Goal: Transaction & Acquisition: Purchase product/service

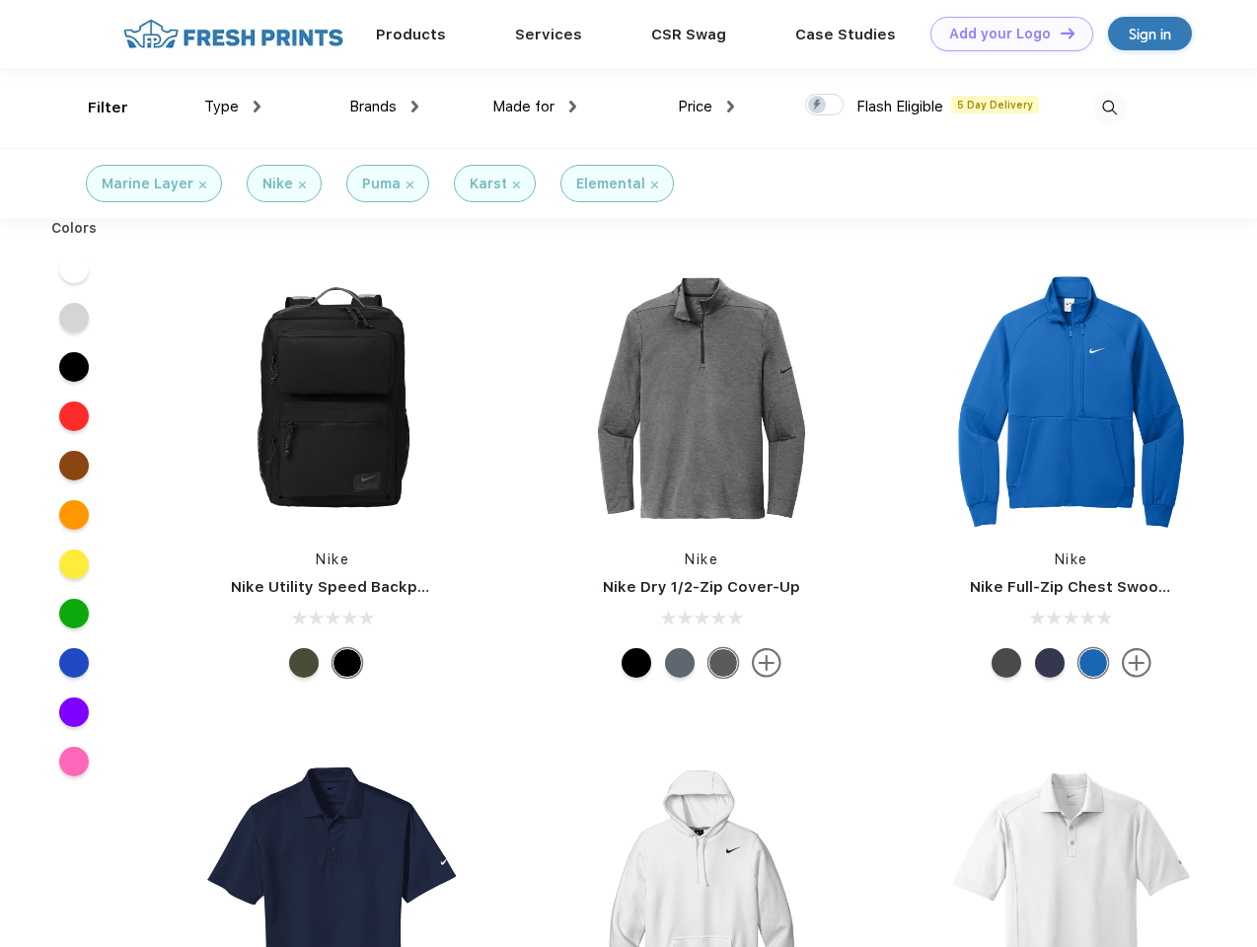
scroll to position [1, 0]
click at [1004, 34] on link "Add your Logo Design Tool" at bounding box center [1011, 34] width 163 height 35
click at [0, 0] on div "Design Tool" at bounding box center [0, 0] width 0 height 0
click at [1058, 33] on link "Add your Logo Design Tool" at bounding box center [1011, 34] width 163 height 35
click at [95, 108] on div "Filter" at bounding box center [108, 108] width 40 height 23
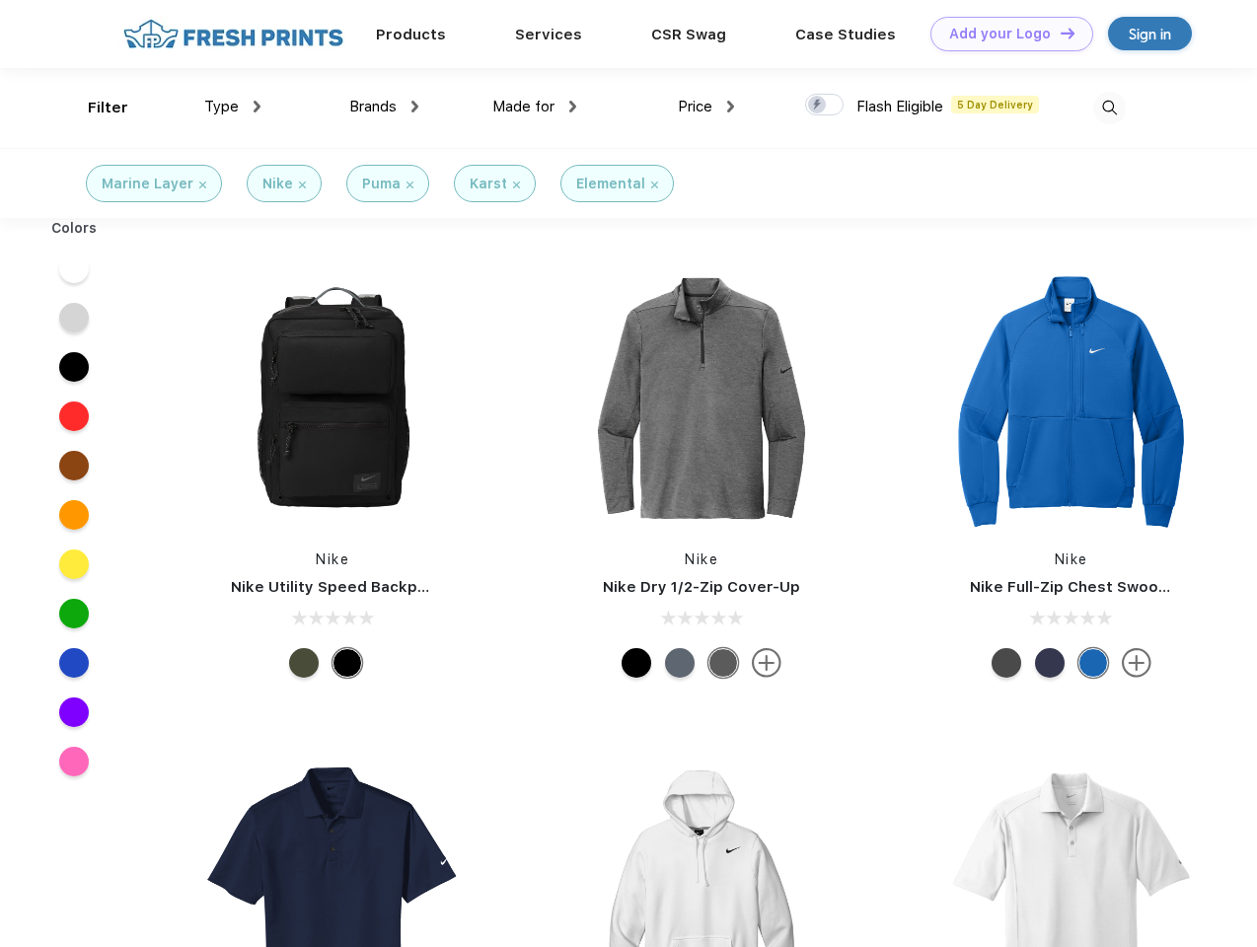
click at [233, 107] on span "Type" at bounding box center [221, 107] width 35 height 18
click at [384, 107] on span "Brands" at bounding box center [372, 107] width 47 height 18
click at [535, 107] on span "Made for" at bounding box center [523, 107] width 62 height 18
click at [706, 107] on span "Price" at bounding box center [695, 107] width 35 height 18
click at [825, 106] on div at bounding box center [824, 105] width 38 height 22
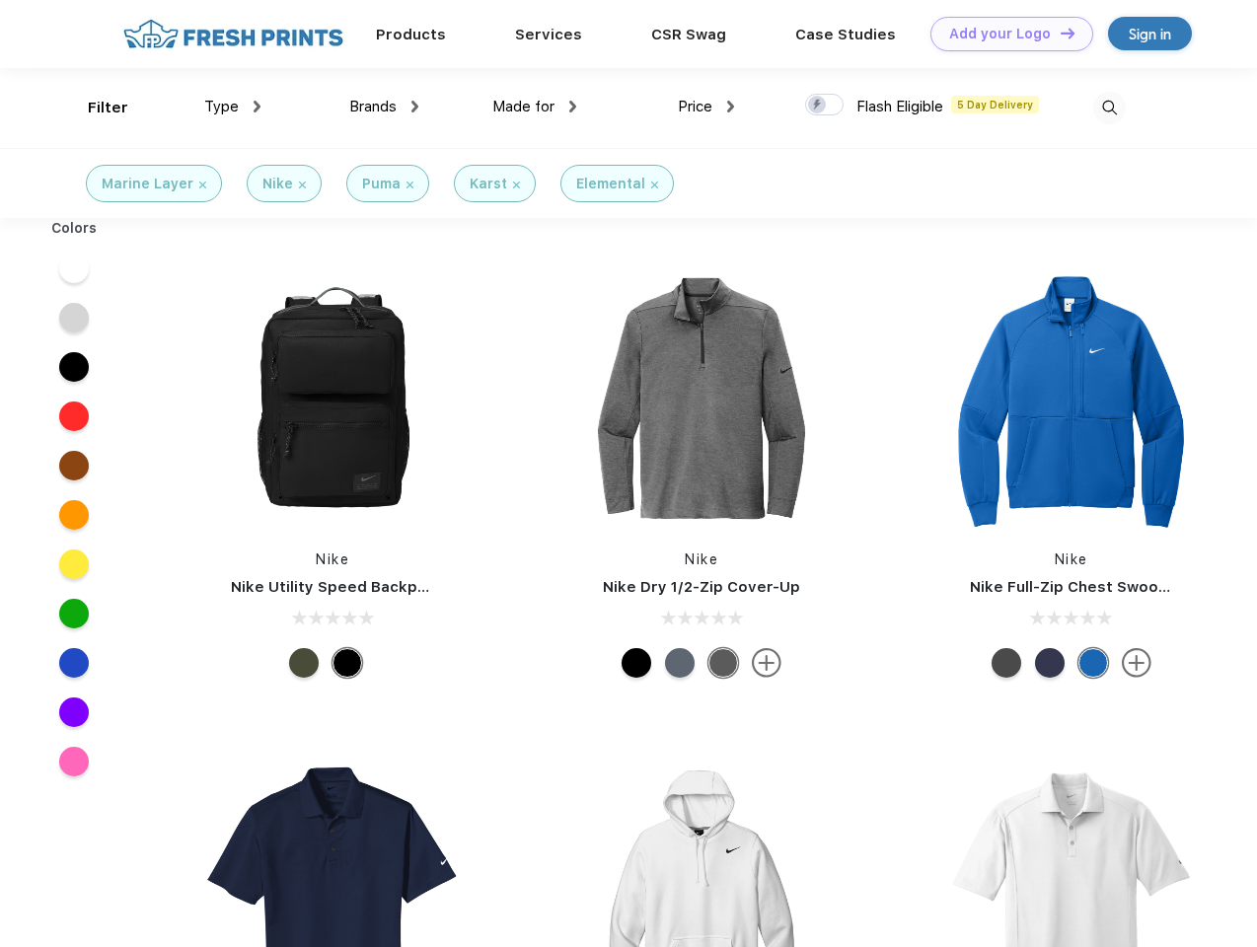
click at [818, 106] on input "checkbox" at bounding box center [811, 99] width 13 height 13
click at [1109, 108] on img at bounding box center [1109, 108] width 33 height 33
